Goal: Information Seeking & Learning: Learn about a topic

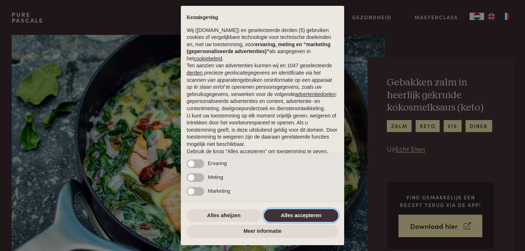
click at [311, 215] on button "Alles accepteren" at bounding box center [301, 216] width 74 height 13
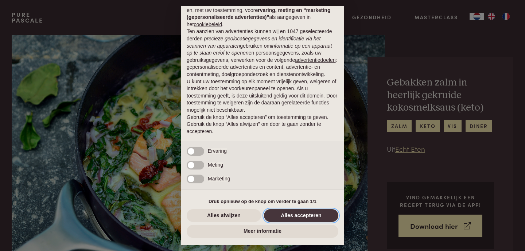
click at [311, 215] on button "Alles accepteren" at bounding box center [301, 216] width 74 height 13
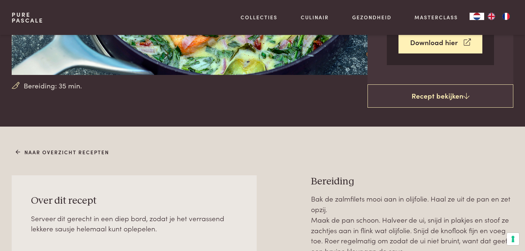
scroll to position [180, 0]
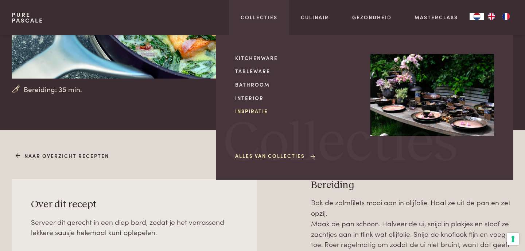
click at [249, 113] on link "Inspiratie" at bounding box center [297, 112] width 124 height 8
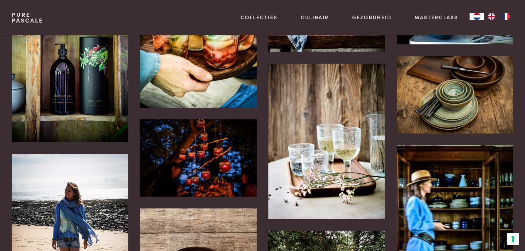
scroll to position [322, 0]
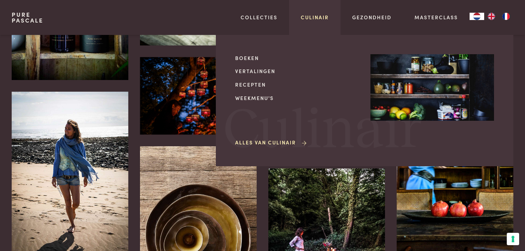
click at [309, 16] on link "Culinair" at bounding box center [315, 17] width 28 height 8
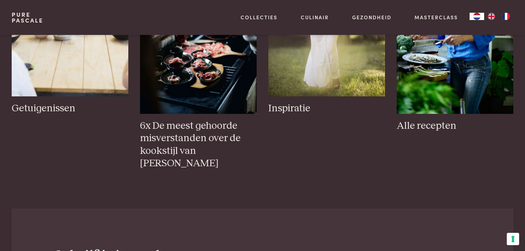
scroll to position [1304, 0]
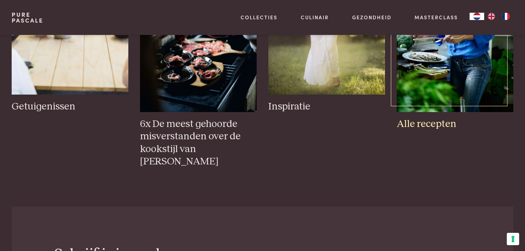
click at [421, 128] on h3 "Alle recepten" at bounding box center [454, 124] width 117 height 13
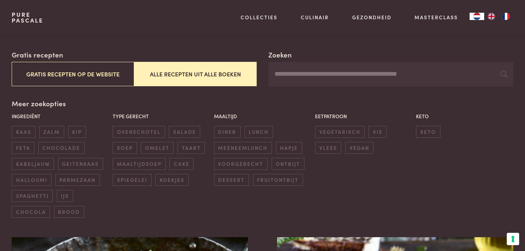
scroll to position [121, 0]
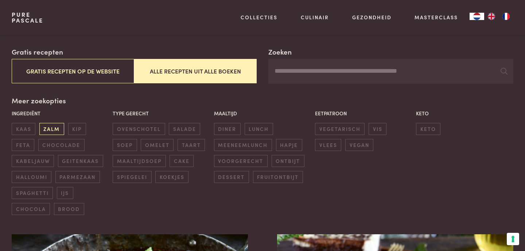
click at [46, 129] on span "zalm" at bounding box center [51, 129] width 25 height 12
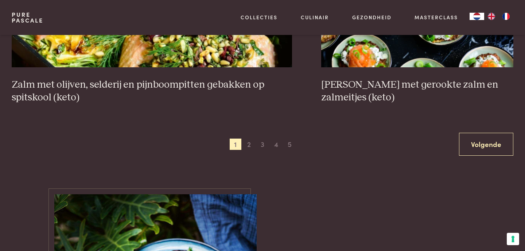
scroll to position [1474, 0]
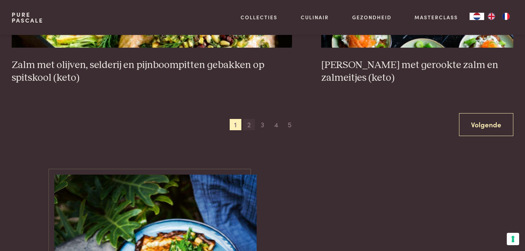
click at [247, 129] on span "2" at bounding box center [249, 125] width 12 height 12
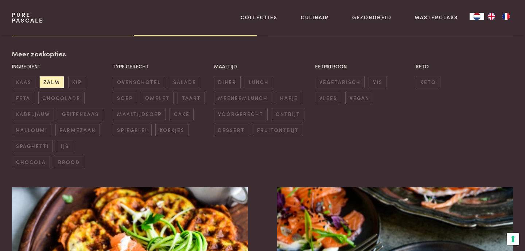
scroll to position [167, 0]
click at [223, 84] on span "diner" at bounding box center [227, 83] width 27 height 12
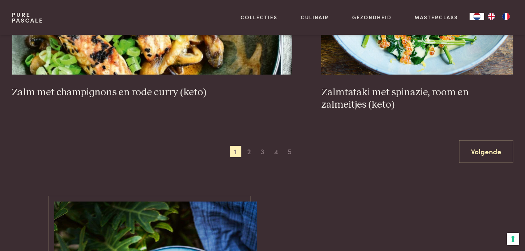
scroll to position [1473, 0]
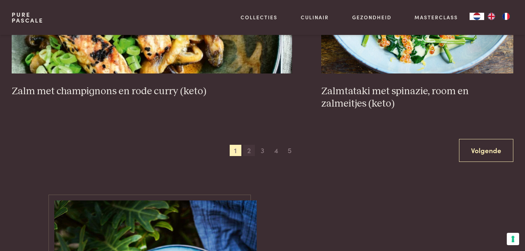
click at [247, 145] on span "2" at bounding box center [249, 151] width 12 height 12
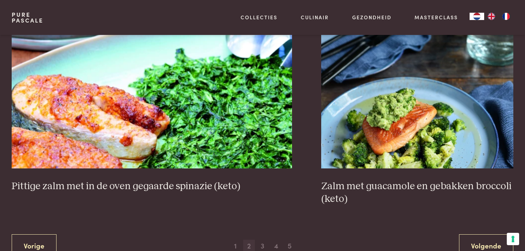
scroll to position [1393, 0]
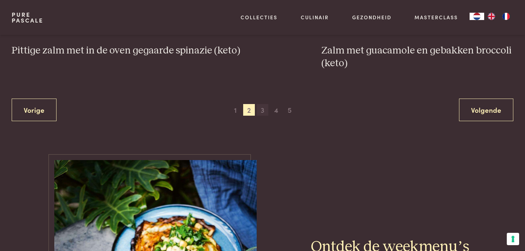
click at [261, 110] on span "3" at bounding box center [263, 110] width 12 height 12
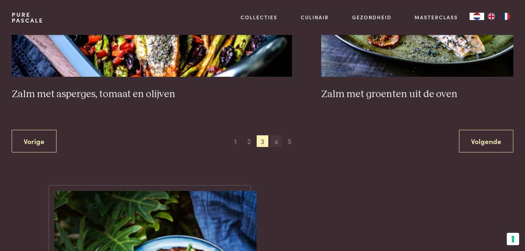
click at [275, 141] on span "4" at bounding box center [276, 142] width 12 height 12
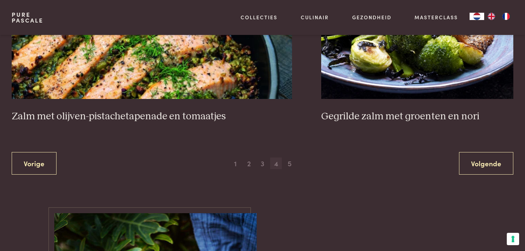
scroll to position [1423, 0]
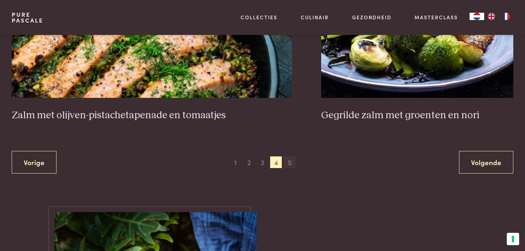
click at [287, 157] on span "5" at bounding box center [290, 163] width 12 height 12
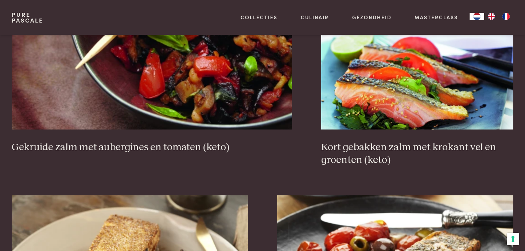
scroll to position [793, 0]
